Goal: Transaction & Acquisition: Download file/media

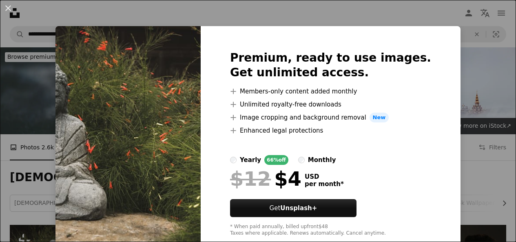
scroll to position [186, 0]
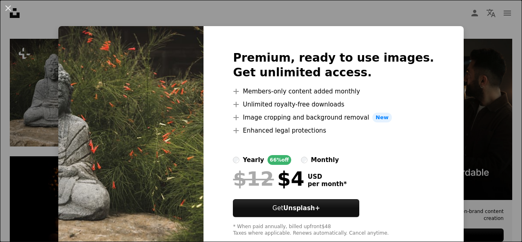
click at [460, 112] on div "An X shape Premium, ready to use images. Get unlimited access. A plus sign Memb…" at bounding box center [261, 121] width 522 height 242
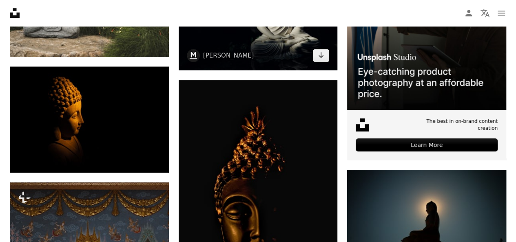
scroll to position [274, 0]
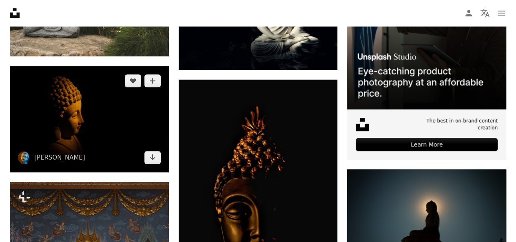
click at [139, 116] on img at bounding box center [89, 119] width 159 height 106
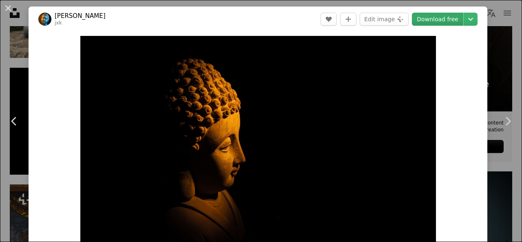
click at [433, 18] on link "Download free" at bounding box center [437, 19] width 51 height 13
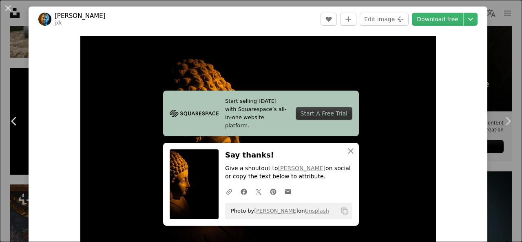
click at [490, 66] on div "An X shape Chevron left Chevron right [PERSON_NAME] jxk A heart A plus sign Edi…" at bounding box center [261, 121] width 522 height 242
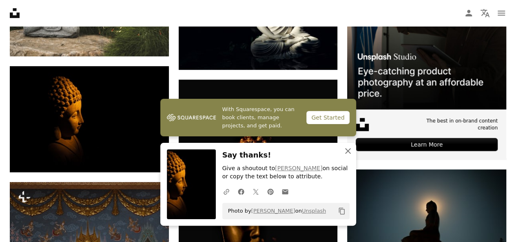
click at [348, 150] on icon "button" at bounding box center [348, 151] width 6 height 6
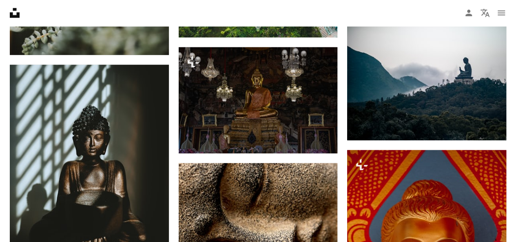
scroll to position [1004, 0]
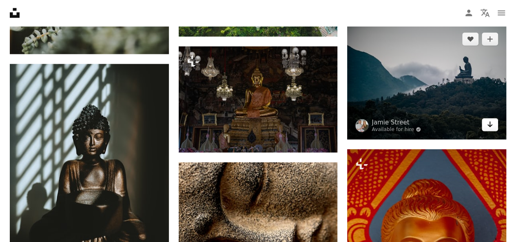
click at [494, 125] on link "Arrow pointing down" at bounding box center [489, 124] width 16 height 13
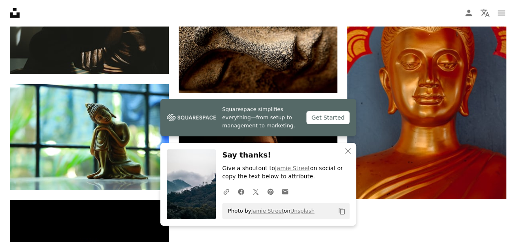
scroll to position [1195, 0]
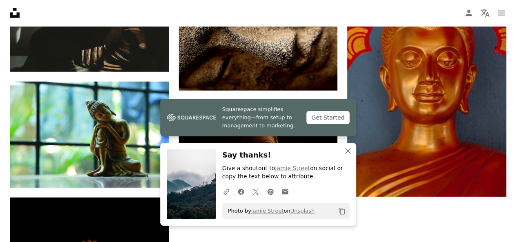
click at [351, 150] on icon "An X shape" at bounding box center [348, 151] width 10 height 10
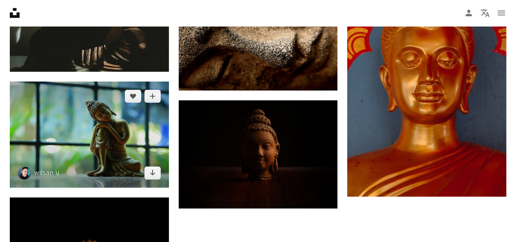
click at [127, 131] on img at bounding box center [89, 135] width 159 height 106
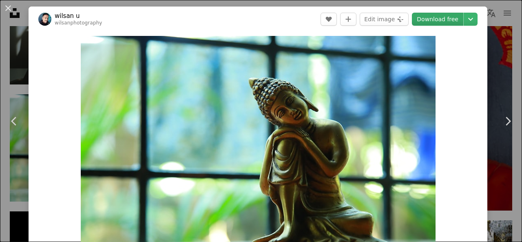
click at [429, 17] on link "Download free" at bounding box center [437, 19] width 51 height 13
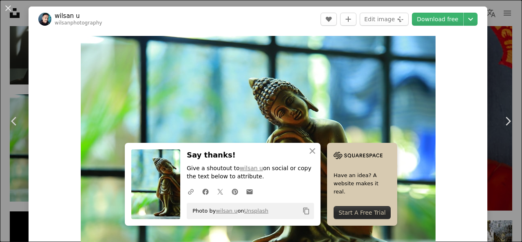
click at [495, 34] on div "An X shape Chevron left Chevron right wilsan u wilsanphotography A heart A plus…" at bounding box center [261, 121] width 522 height 242
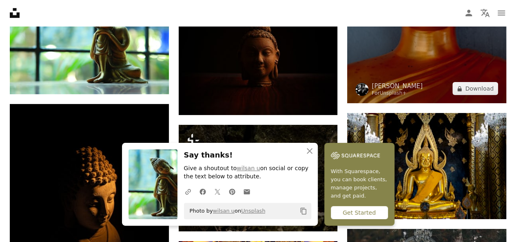
scroll to position [1289, 0]
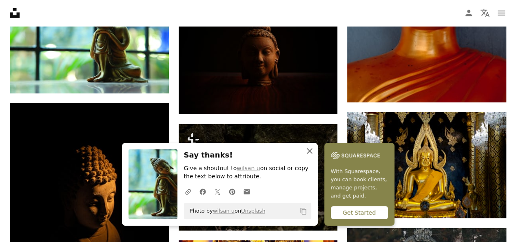
click at [308, 152] on icon "button" at bounding box center [310, 151] width 6 height 6
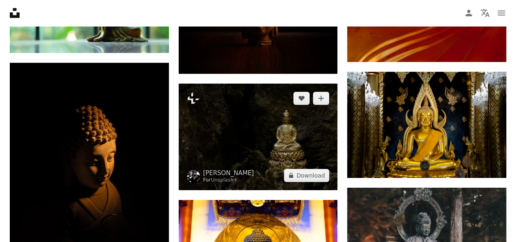
scroll to position [1330, 0]
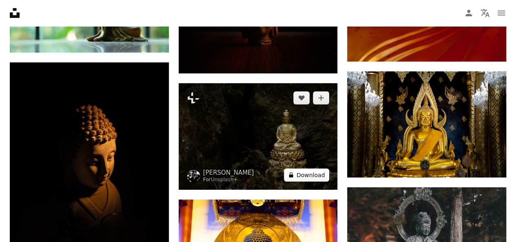
click at [305, 176] on button "A lock Download" at bounding box center [307, 174] width 46 height 13
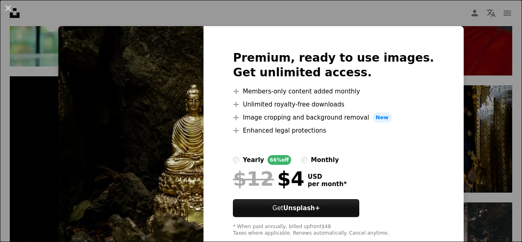
click at [464, 124] on div "An X shape Premium, ready to use images. Get unlimited access. A plus sign Memb…" at bounding box center [261, 121] width 522 height 242
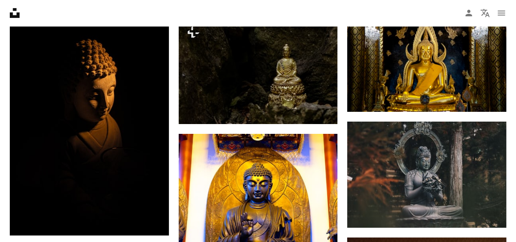
scroll to position [1419, 0]
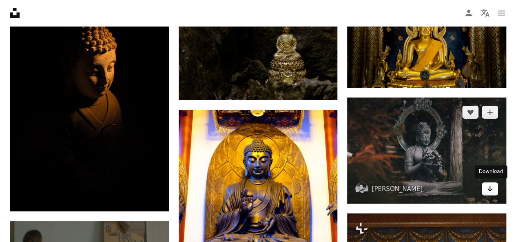
click at [493, 187] on link "Arrow pointing down" at bounding box center [489, 188] width 16 height 13
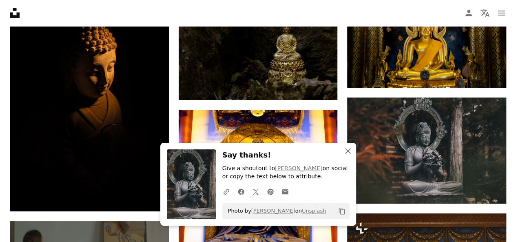
click at [351, 150] on icon "An X shape" at bounding box center [348, 151] width 10 height 10
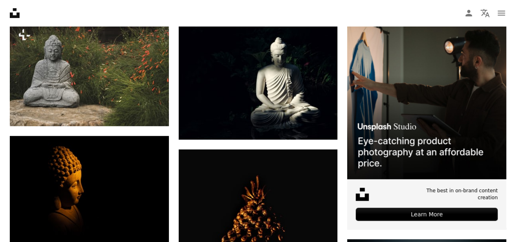
scroll to position [0, 0]
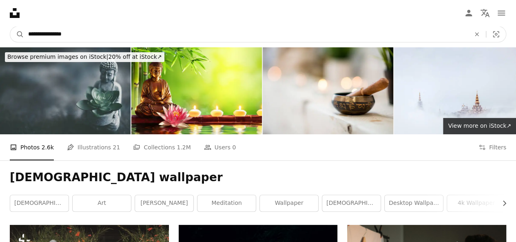
click at [228, 33] on input "**********" at bounding box center [246, 33] width 444 height 15
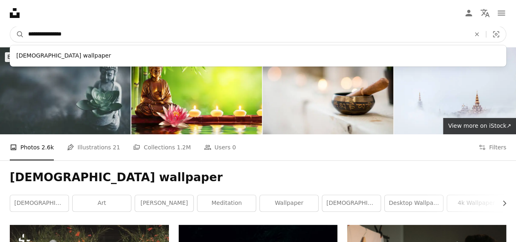
drag, startPoint x: 49, startPoint y: 35, endPoint x: 0, endPoint y: 42, distance: 49.4
click at [0, 42] on nav "**********" at bounding box center [258, 34] width 516 height 26
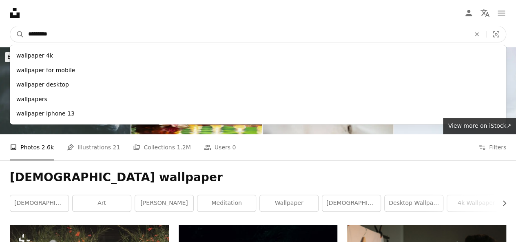
type input "*********"
click at [10, 26] on button "A magnifying glass" at bounding box center [17, 33] width 14 height 15
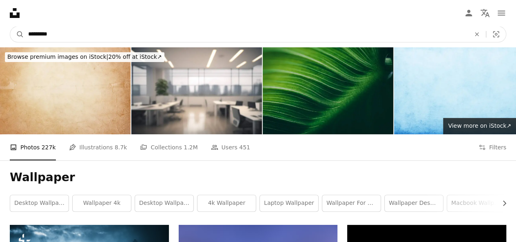
click at [39, 35] on input "*********" at bounding box center [246, 33] width 444 height 15
click at [36, 34] on input "**********" at bounding box center [246, 33] width 444 height 15
type input "**********"
click at [86, 34] on input "**********" at bounding box center [246, 33] width 444 height 15
click button "A magnifying glass" at bounding box center [17, 33] width 14 height 15
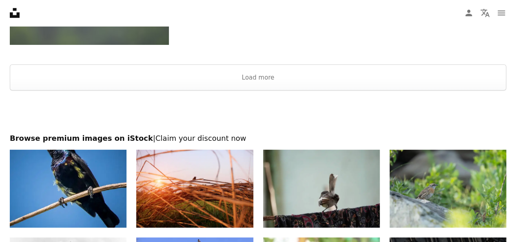
scroll to position [1146, 0]
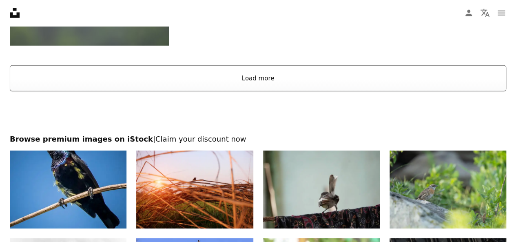
click at [265, 81] on button "Load more" at bounding box center [258, 78] width 496 height 26
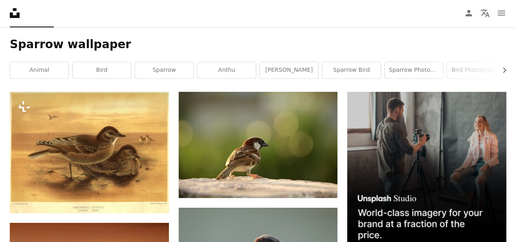
scroll to position [0, 0]
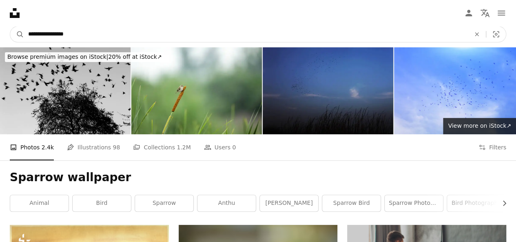
drag, startPoint x: 50, startPoint y: 34, endPoint x: 0, endPoint y: 40, distance: 50.0
click at [0, 40] on nav "**********" at bounding box center [258, 34] width 516 height 26
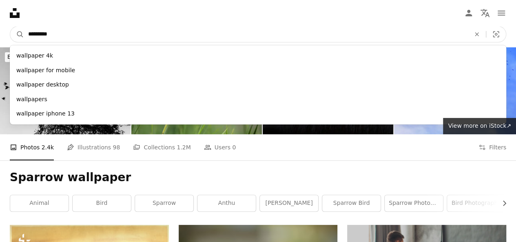
type input "*********"
click at [10, 26] on button "A magnifying glass" at bounding box center [17, 33] width 14 height 15
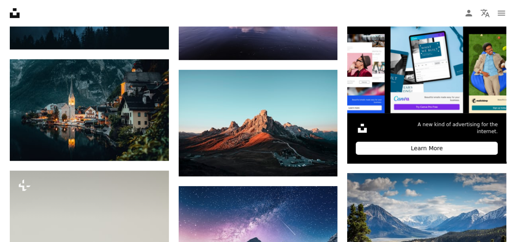
scroll to position [273, 0]
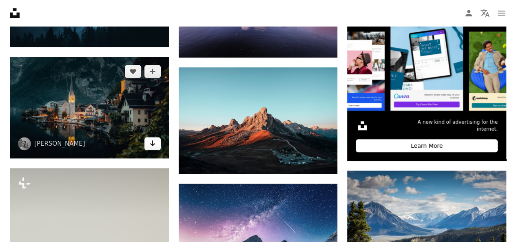
click at [150, 145] on icon "Arrow pointing down" at bounding box center [152, 143] width 7 height 10
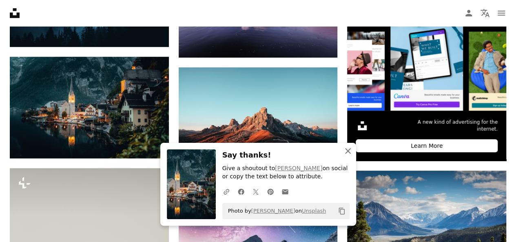
click at [348, 150] on icon "An X shape" at bounding box center [348, 151] width 10 height 10
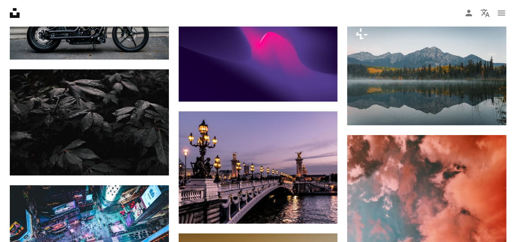
scroll to position [6003, 0]
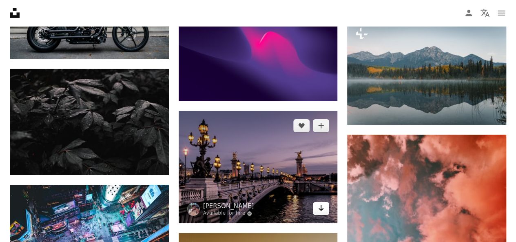
click at [322, 203] on icon "Arrow pointing down" at bounding box center [321, 208] width 7 height 10
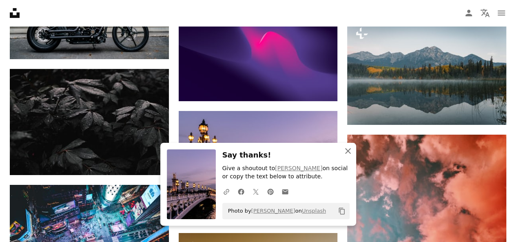
click at [349, 150] on icon "An X shape" at bounding box center [348, 151] width 10 height 10
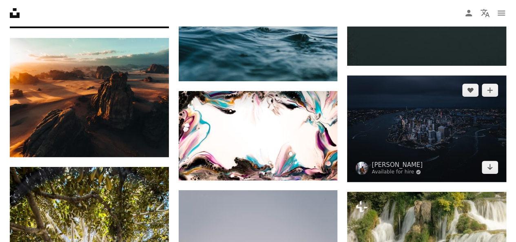
scroll to position [9386, 0]
